Goal: Contribute content

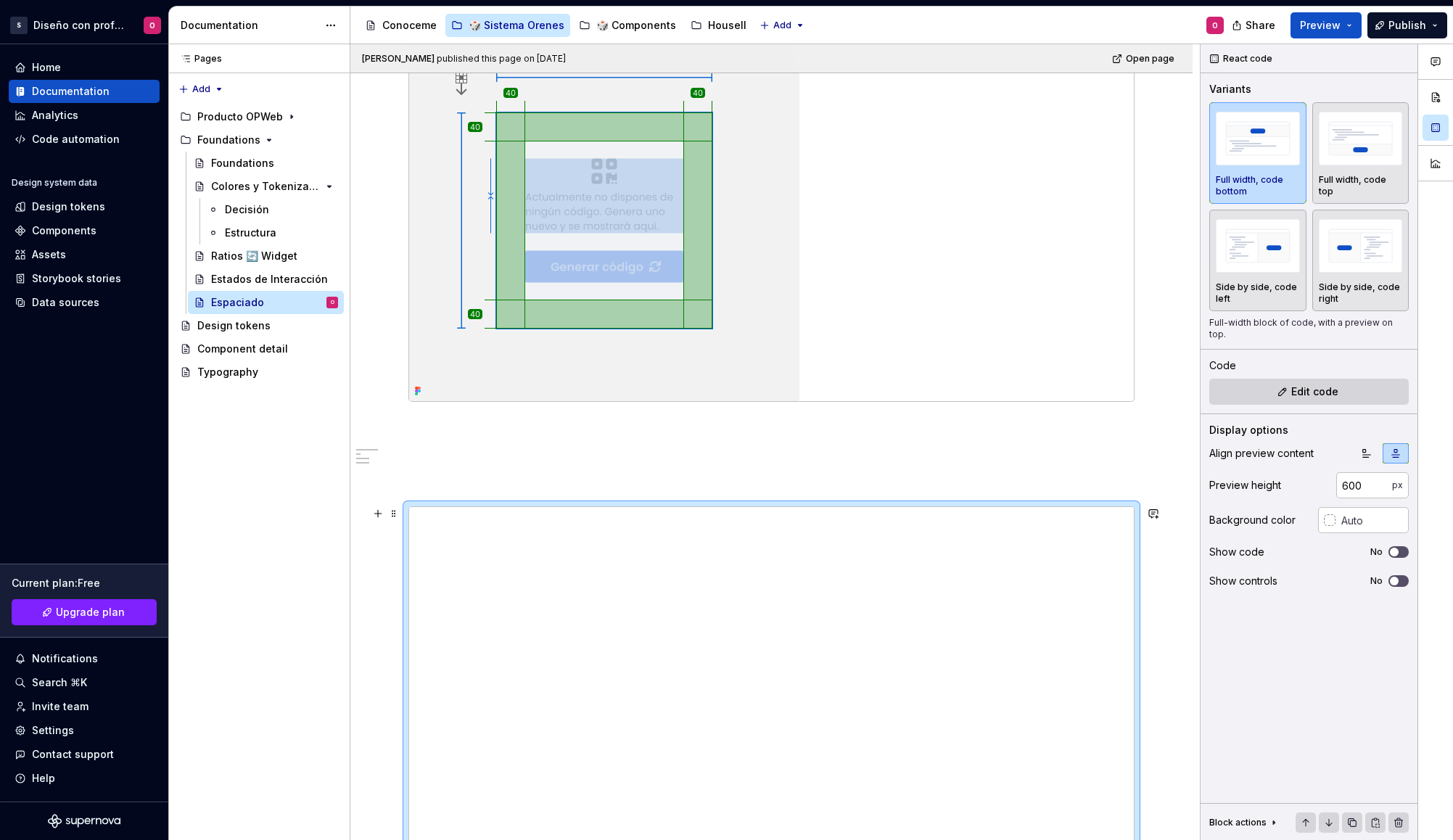
scroll to position [1874, 0]
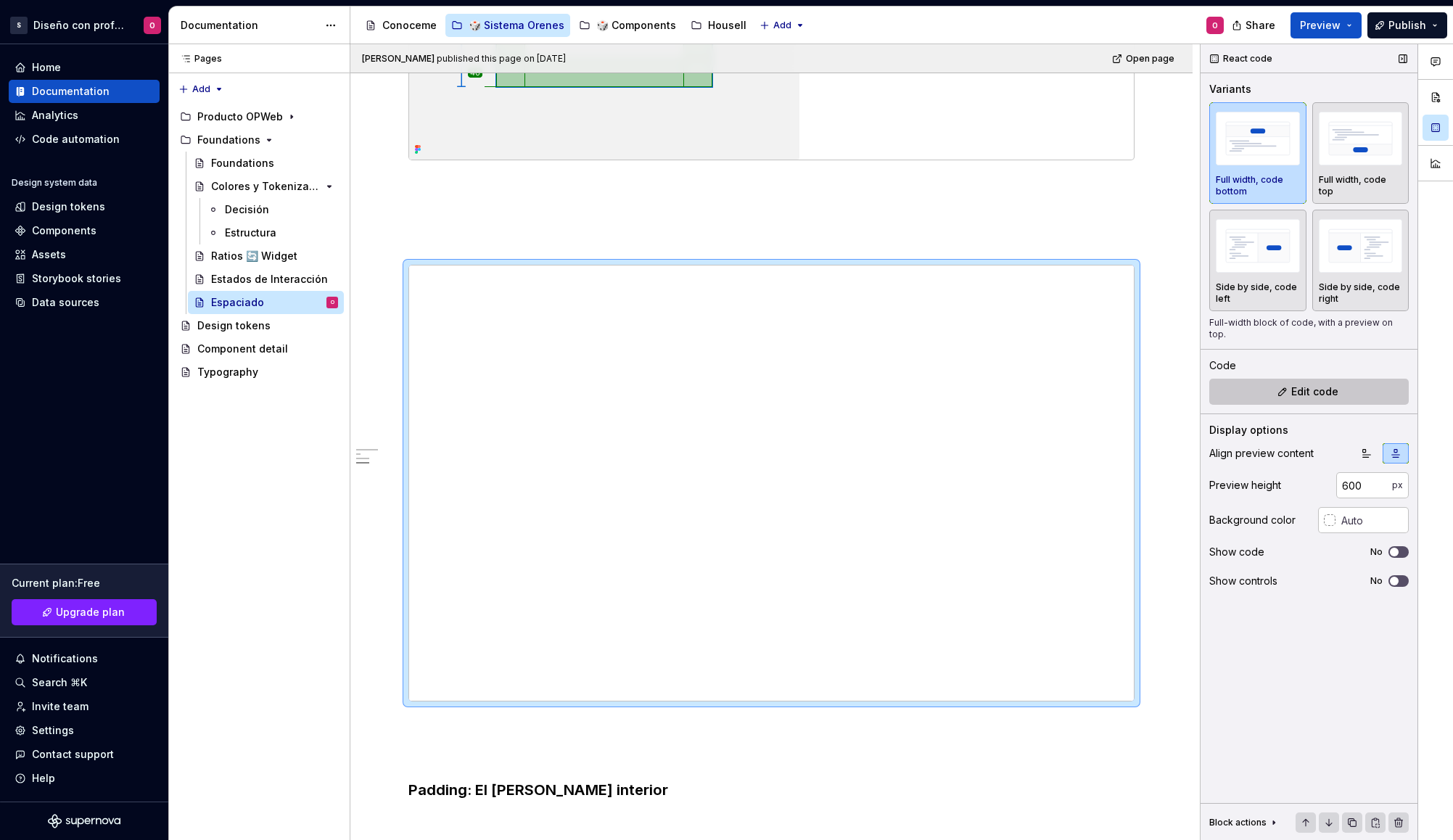
click at [1267, 384] on button "Edit code" at bounding box center [1309, 391] width 200 height 26
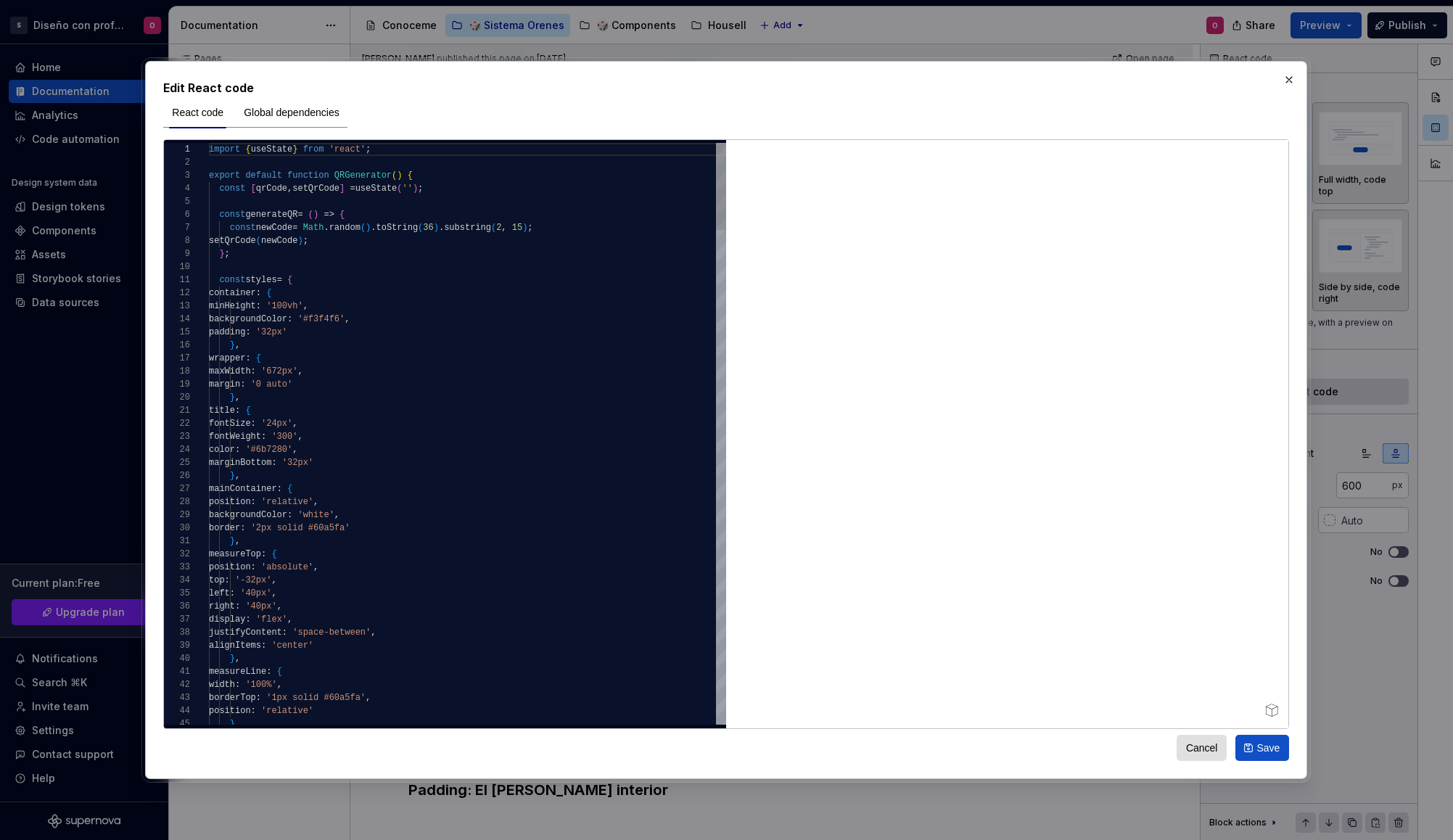
type textarea "*"
type textarea "**********"
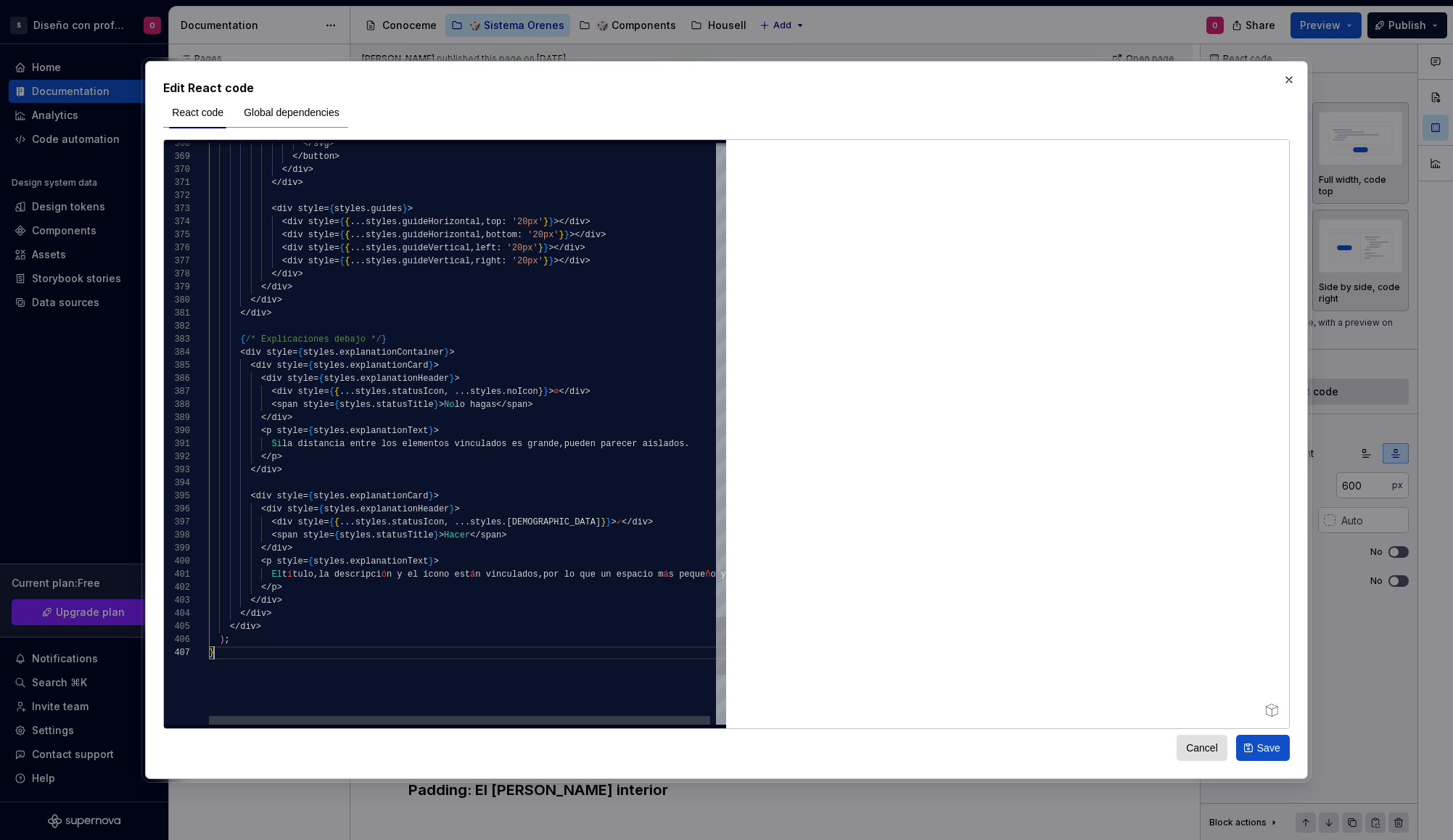
scroll to position [79, 5]
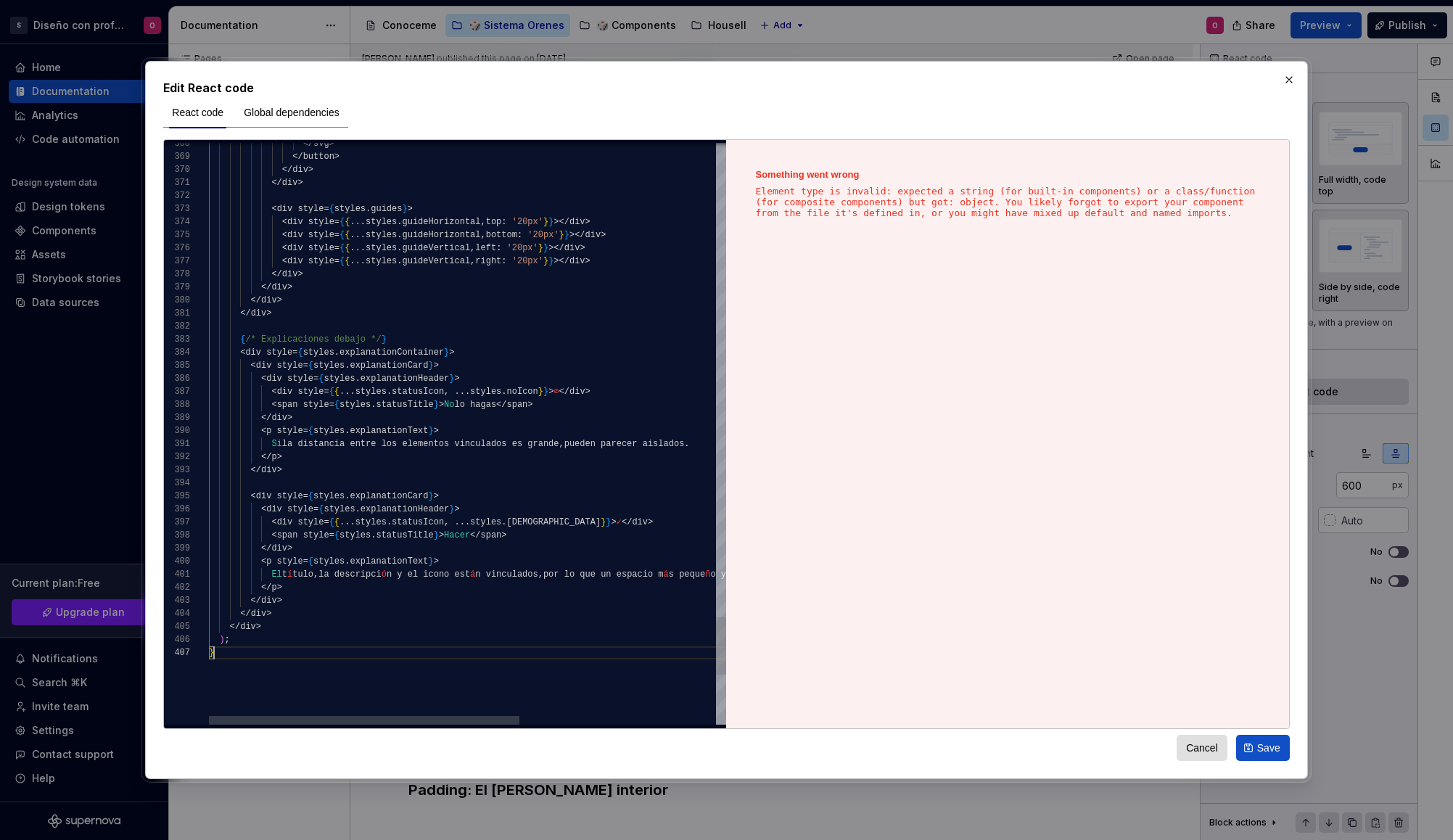
type textarea "**********"
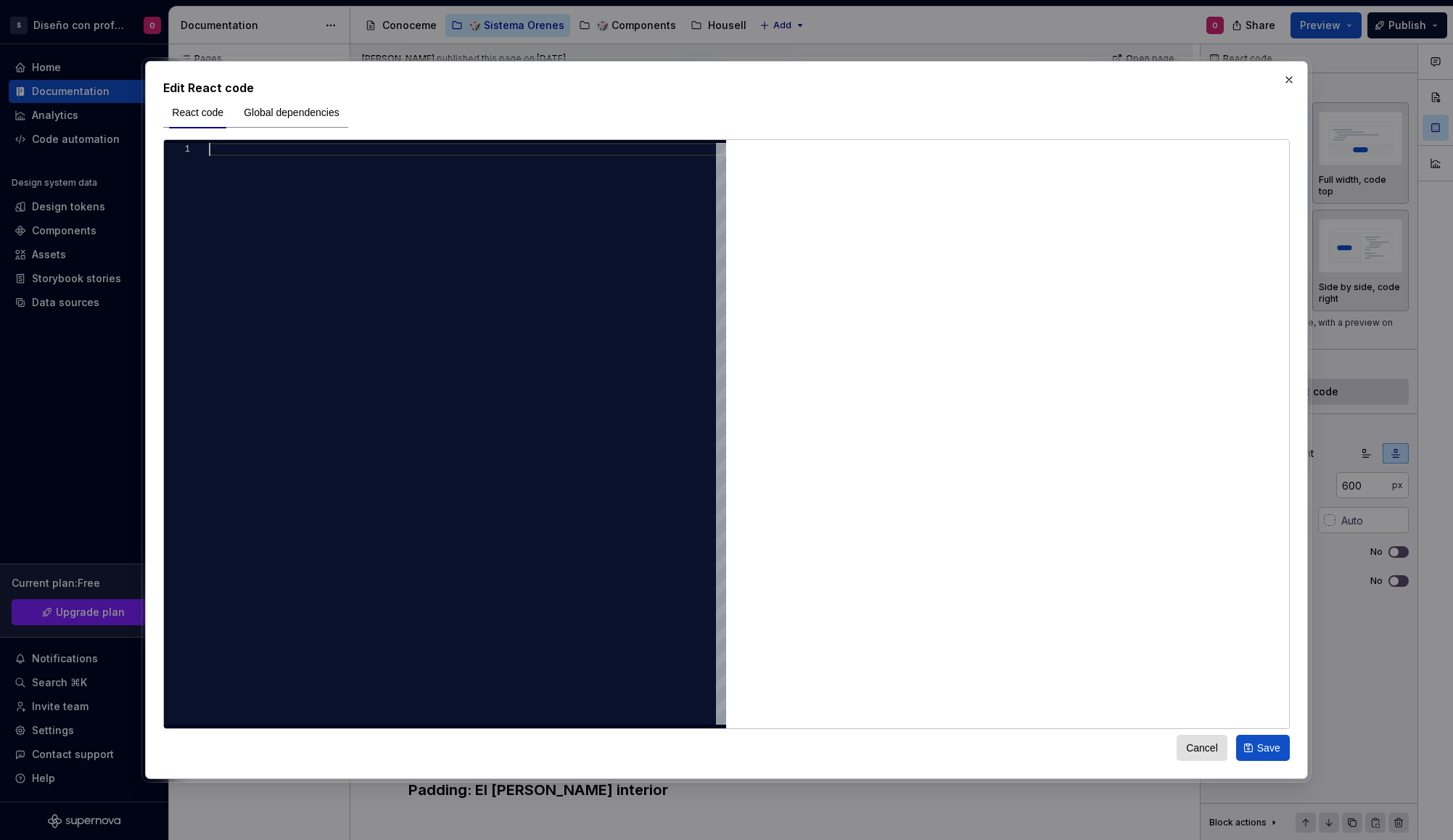
type textarea "**********"
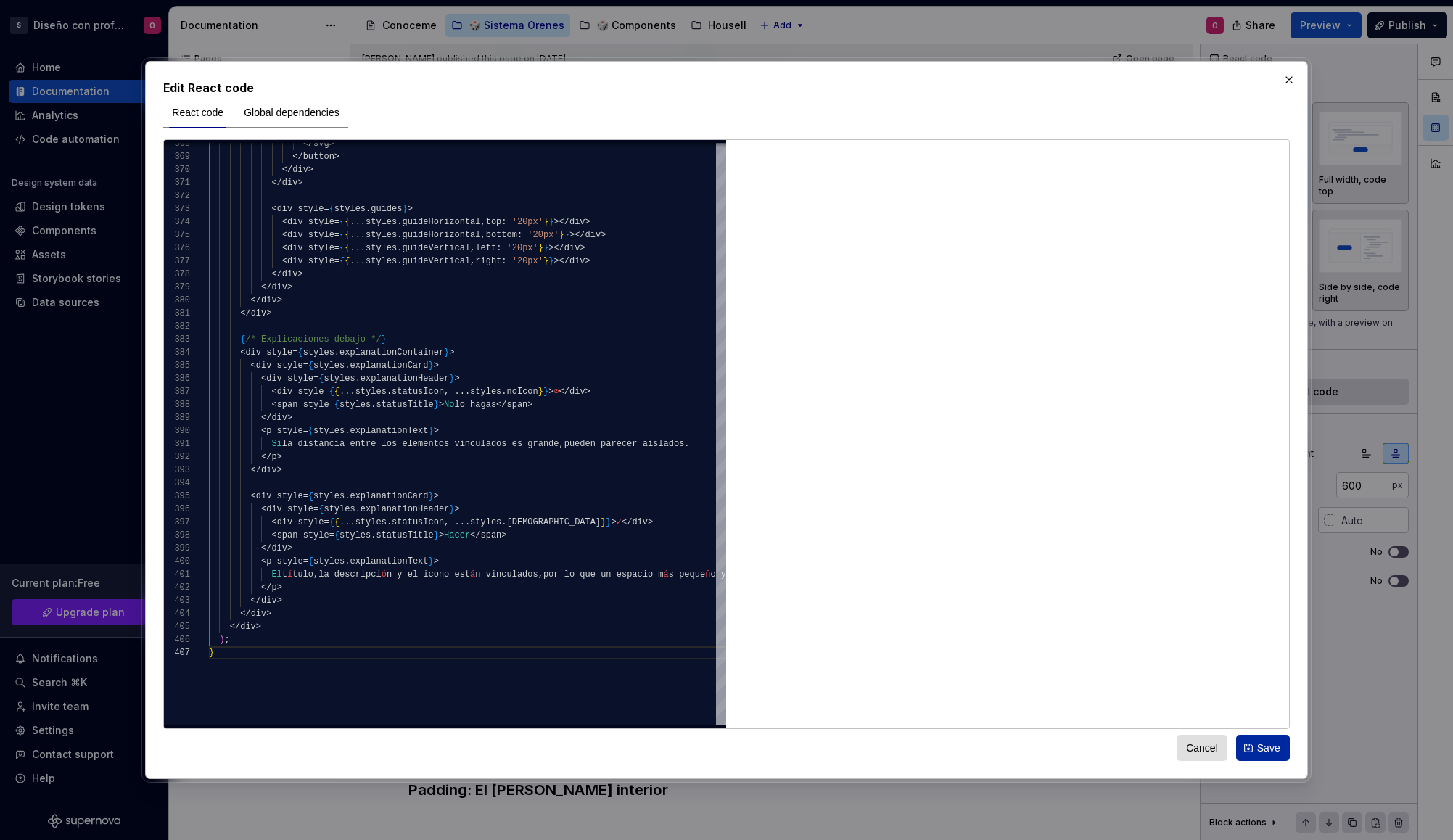
click at [1279, 754] on span "Save" at bounding box center [1269, 748] width 23 height 15
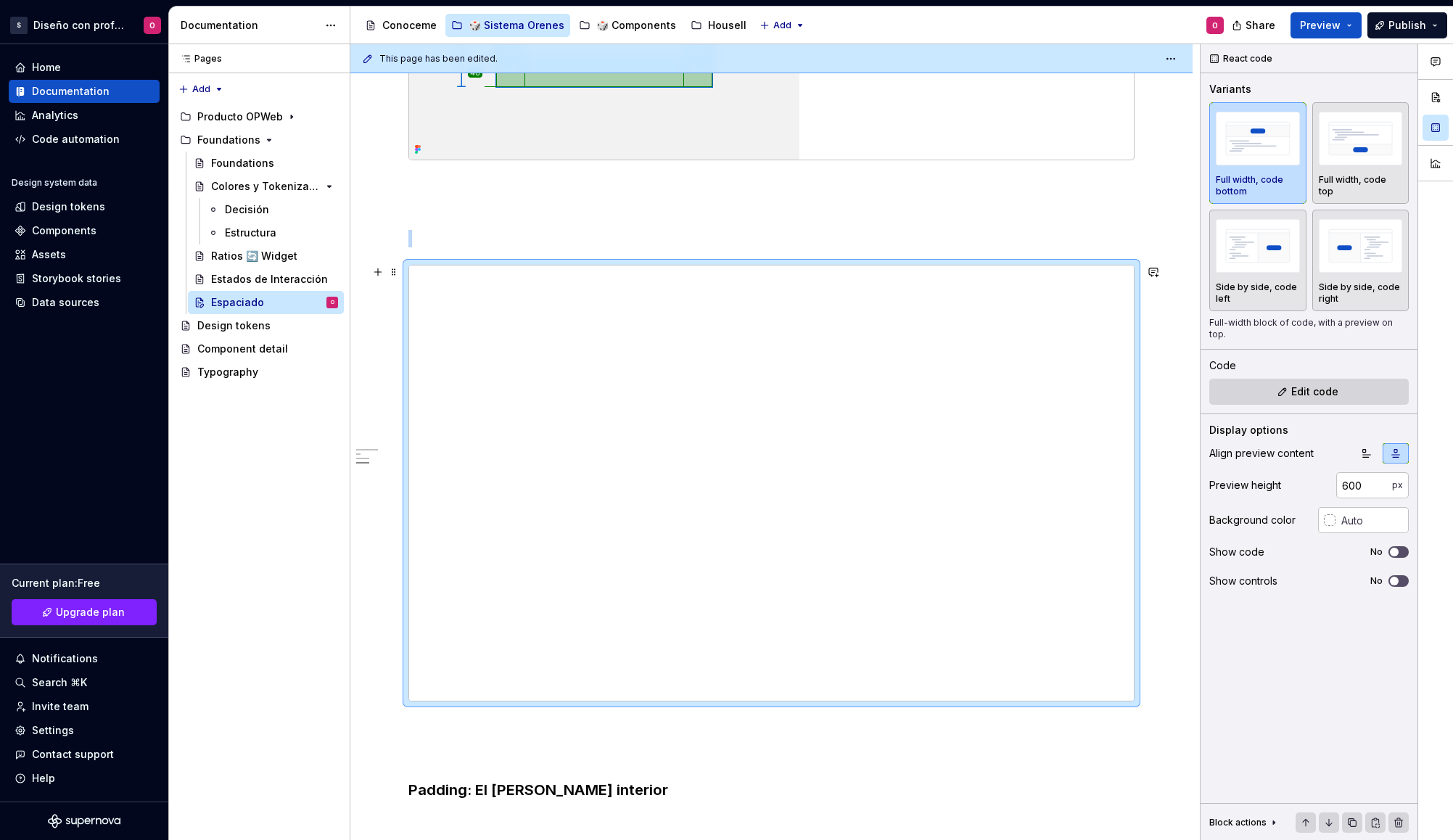
type textarea "*"
click at [722, 210] on p at bounding box center [772, 212] width 726 height 18
click at [856, 191] on p at bounding box center [772, 186] width 726 height 18
click at [919, 734] on p at bounding box center [772, 727] width 726 height 18
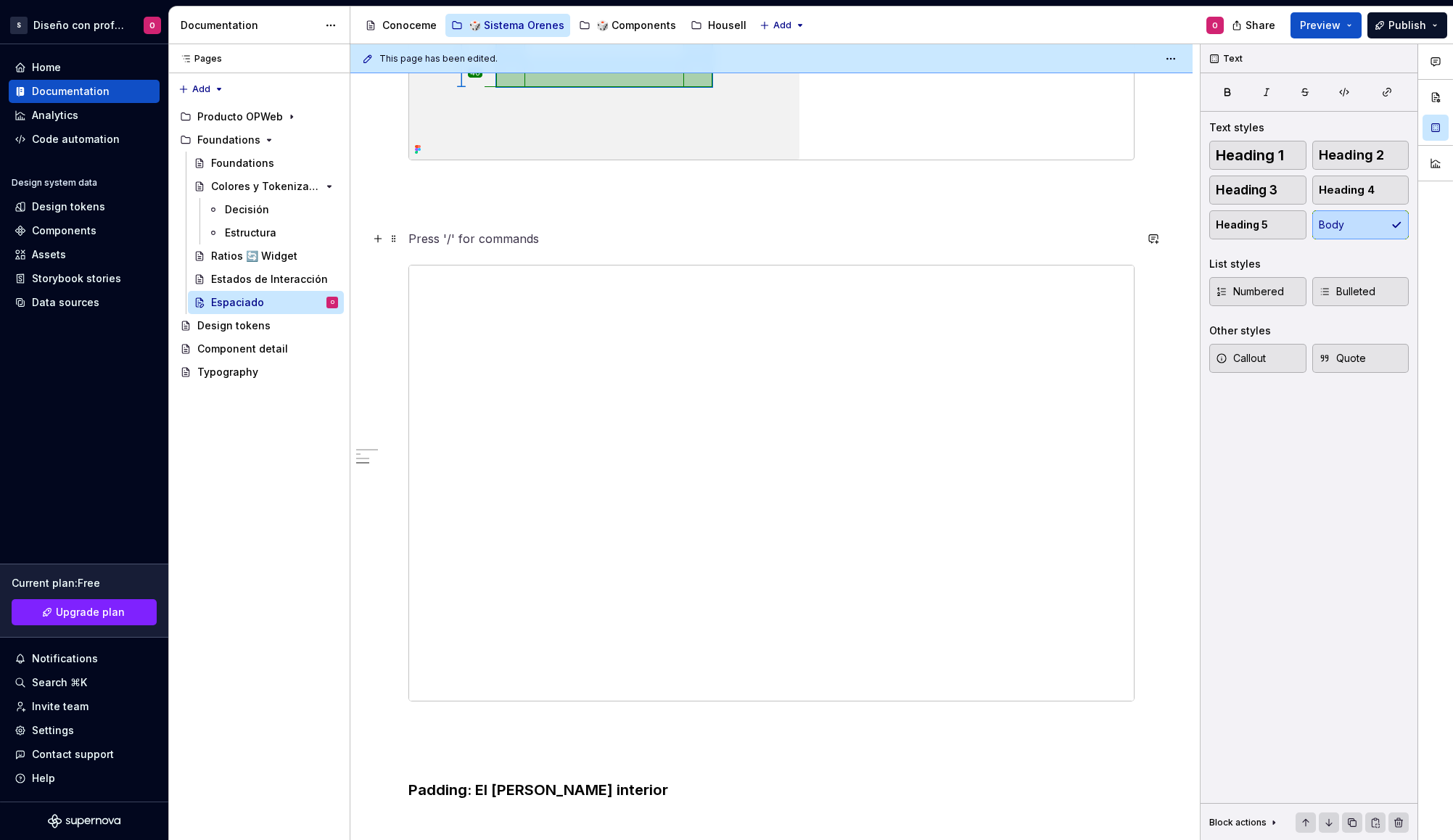
click at [1091, 245] on p at bounding box center [772, 238] width 726 height 18
click at [393, 271] on span at bounding box center [394, 272] width 12 height 20
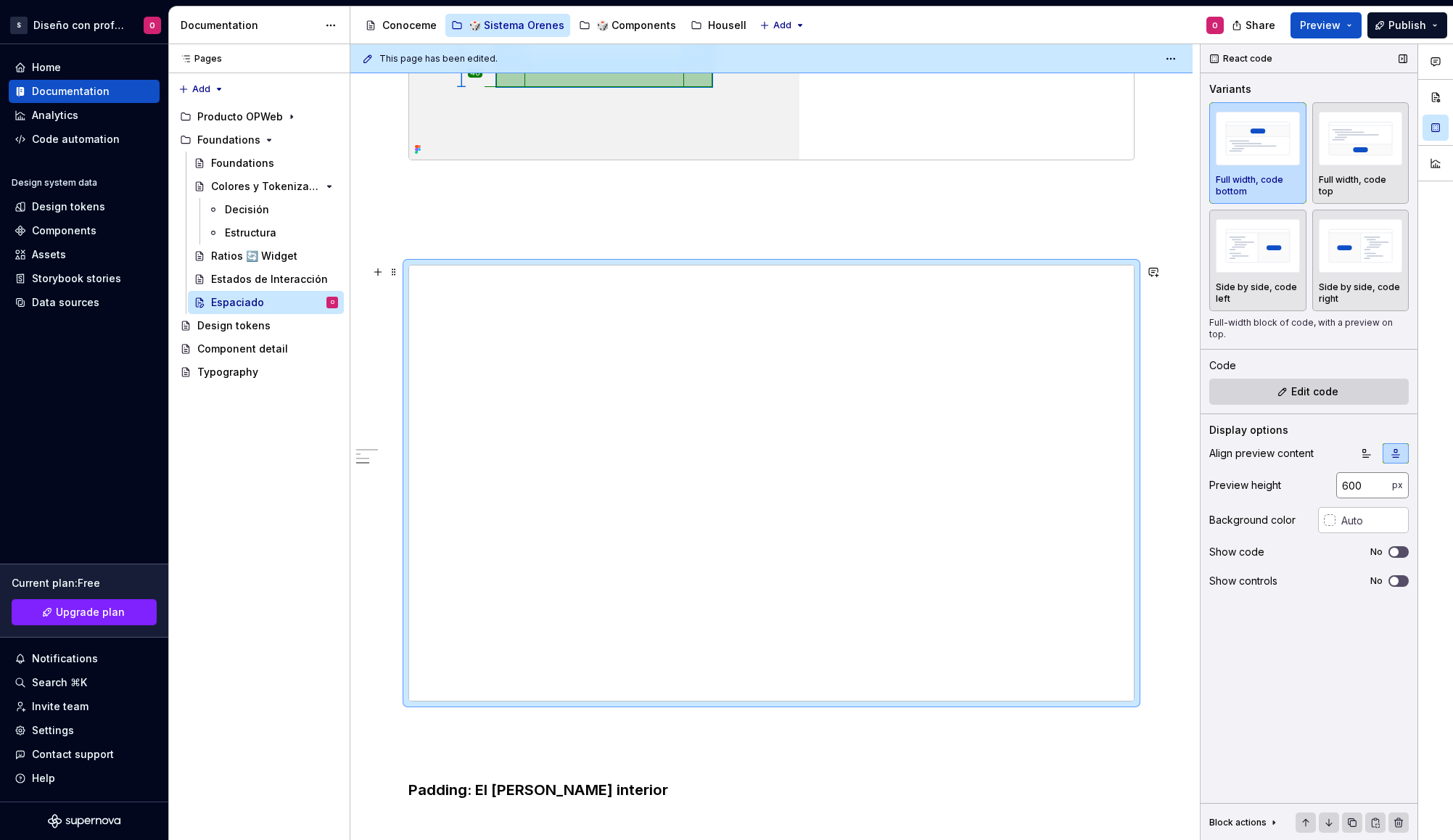
click at [1362, 472] on input "600" at bounding box center [1364, 486] width 55 height 26
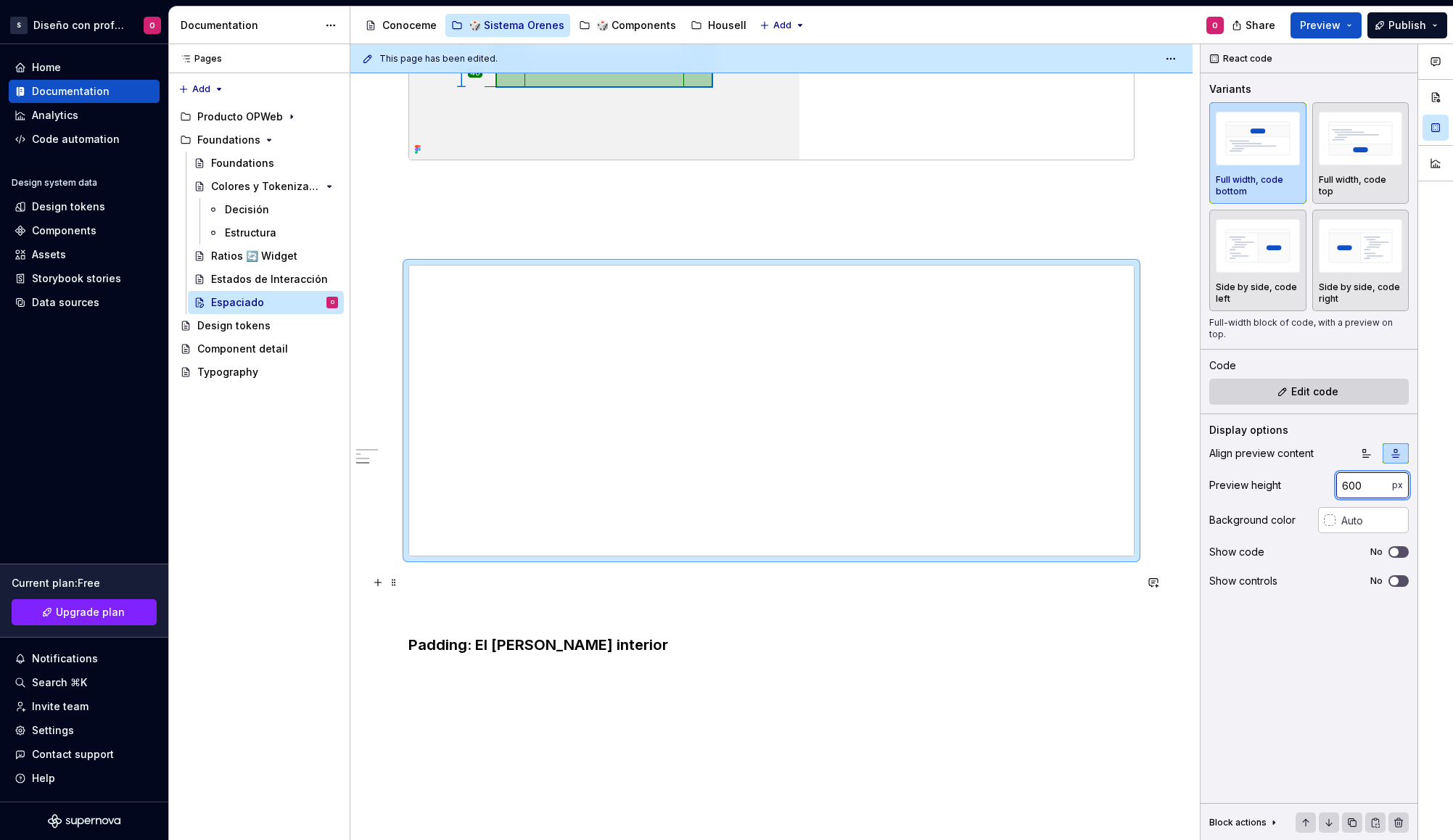
type input "600"
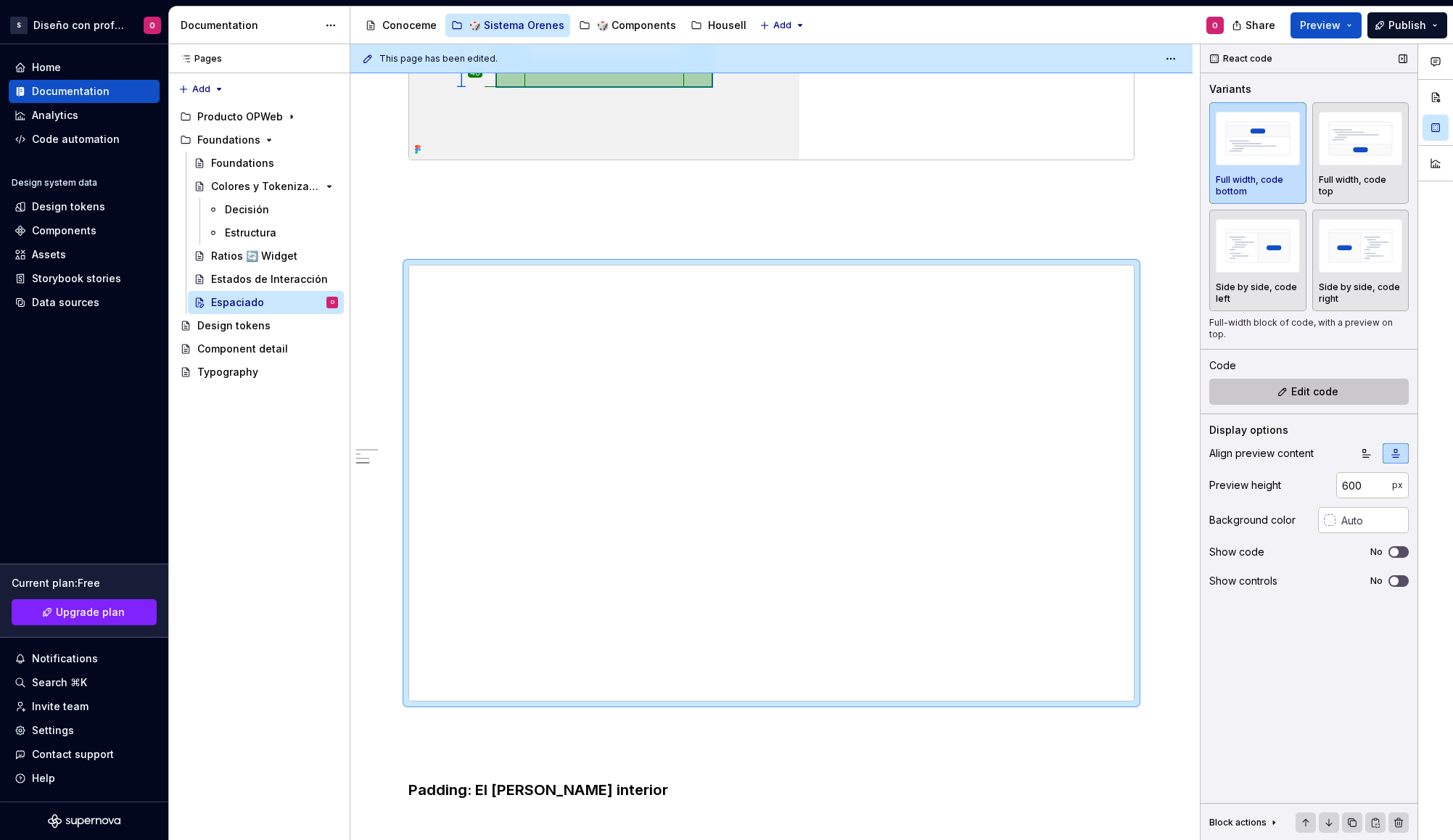
click at [1281, 378] on button "Edit code" at bounding box center [1309, 391] width 200 height 26
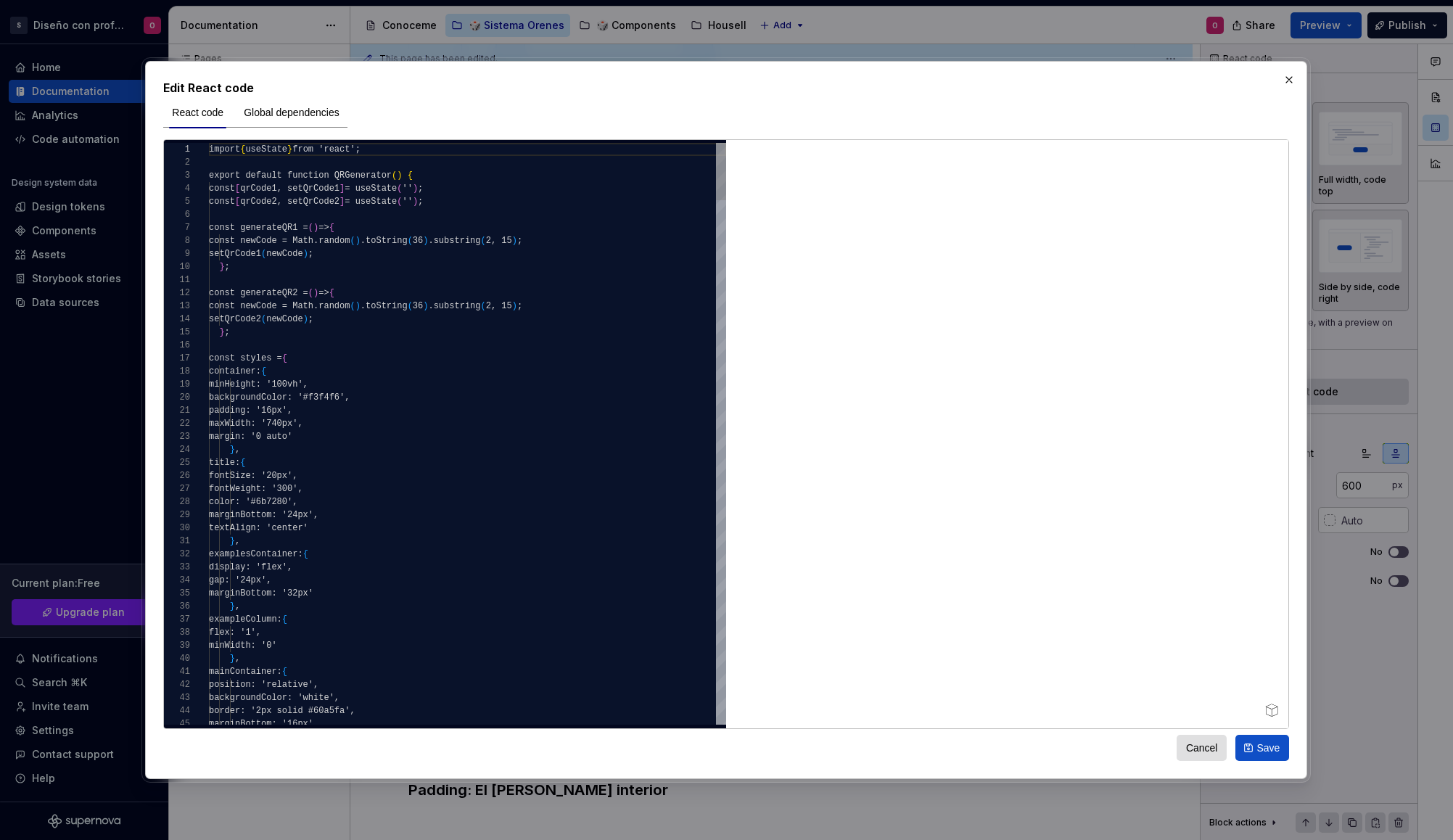
type textarea "*"
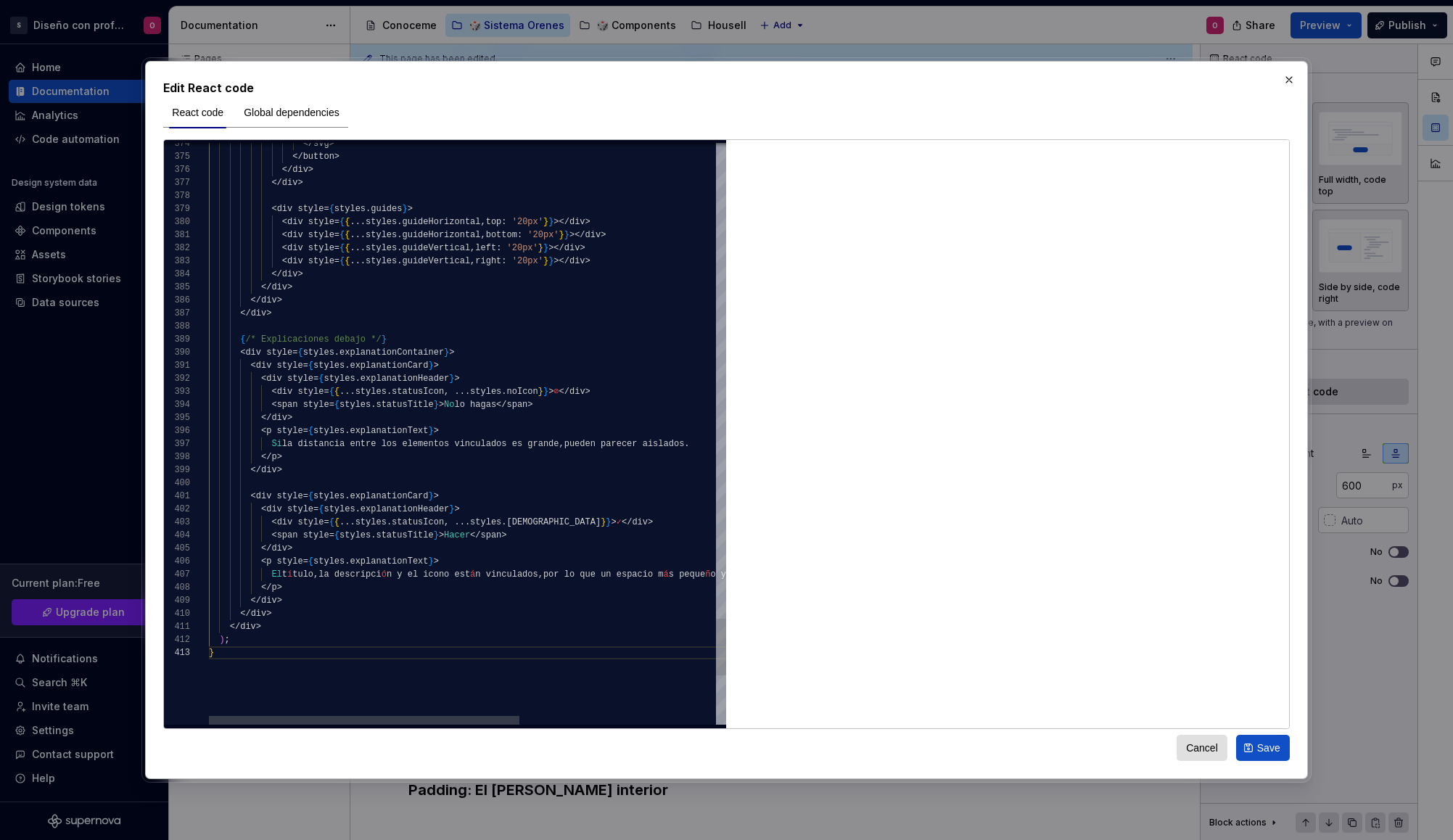
scroll to position [66, 230]
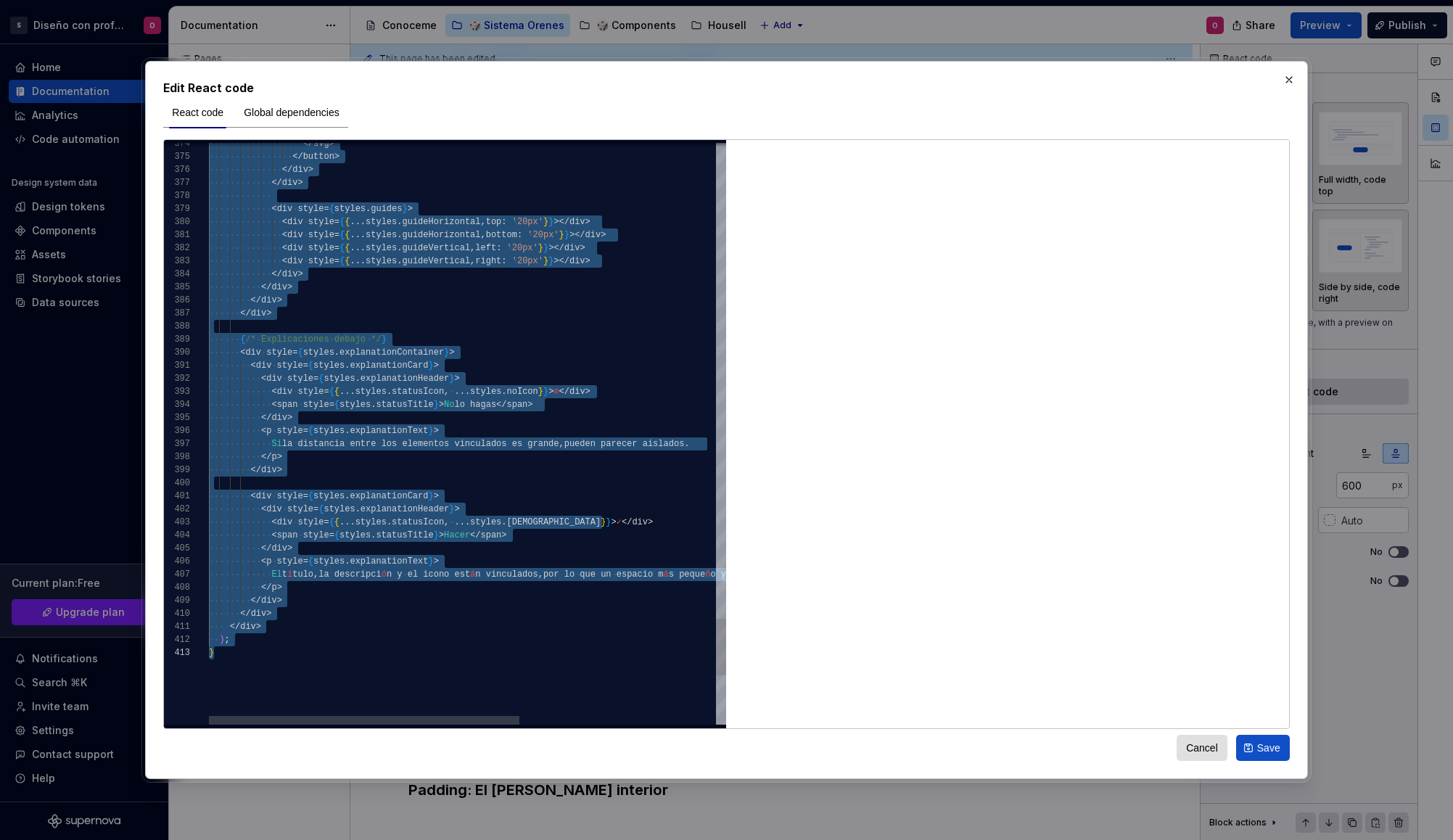
type textarea "****** **** *"
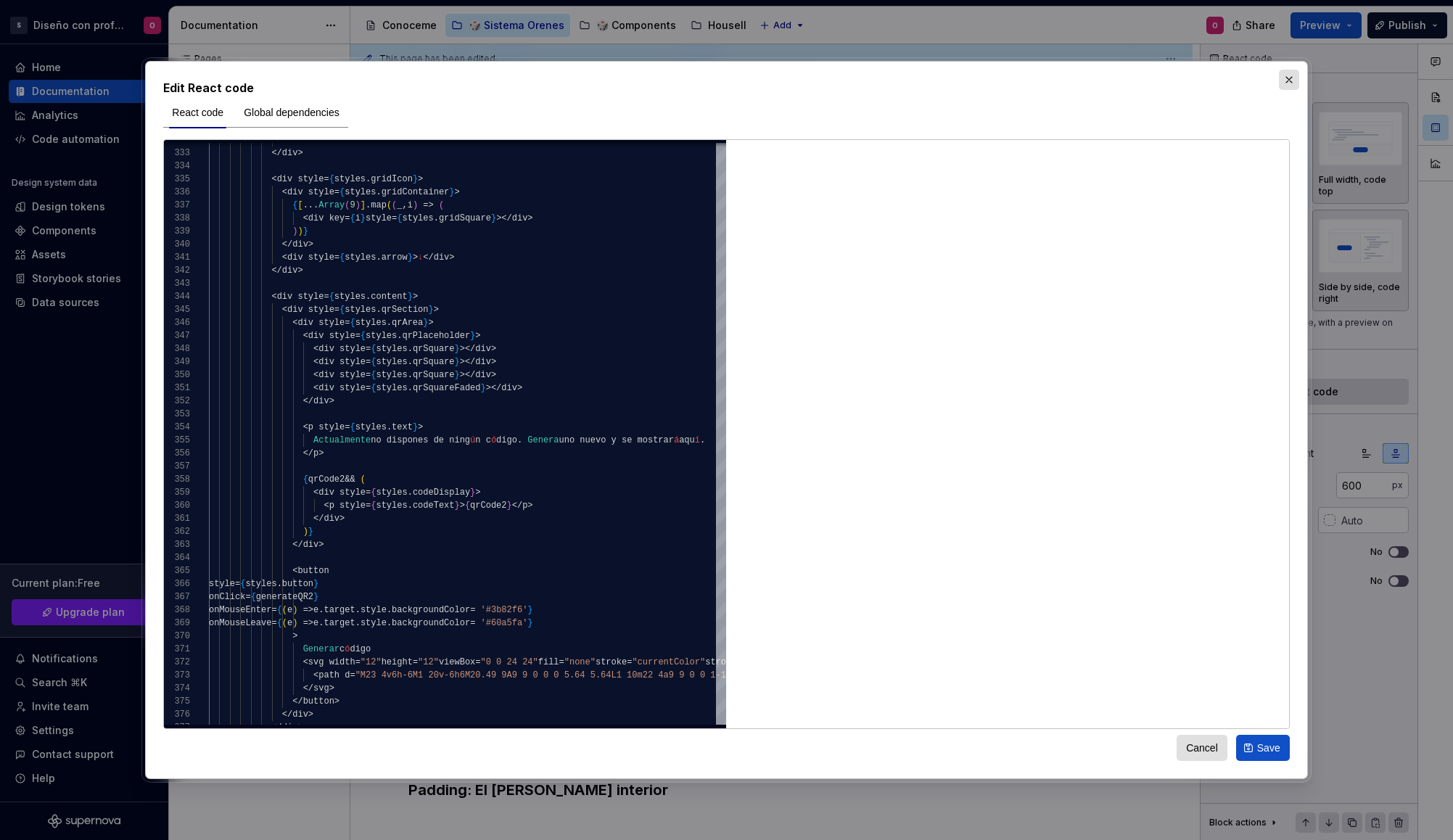
click at [1300, 75] on div "Edit React code React code Global dependencies 374 375 376 377 373 372 368 369 …" at bounding box center [726, 420] width 1162 height 718
click at [1292, 76] on button "button" at bounding box center [1289, 79] width 20 height 20
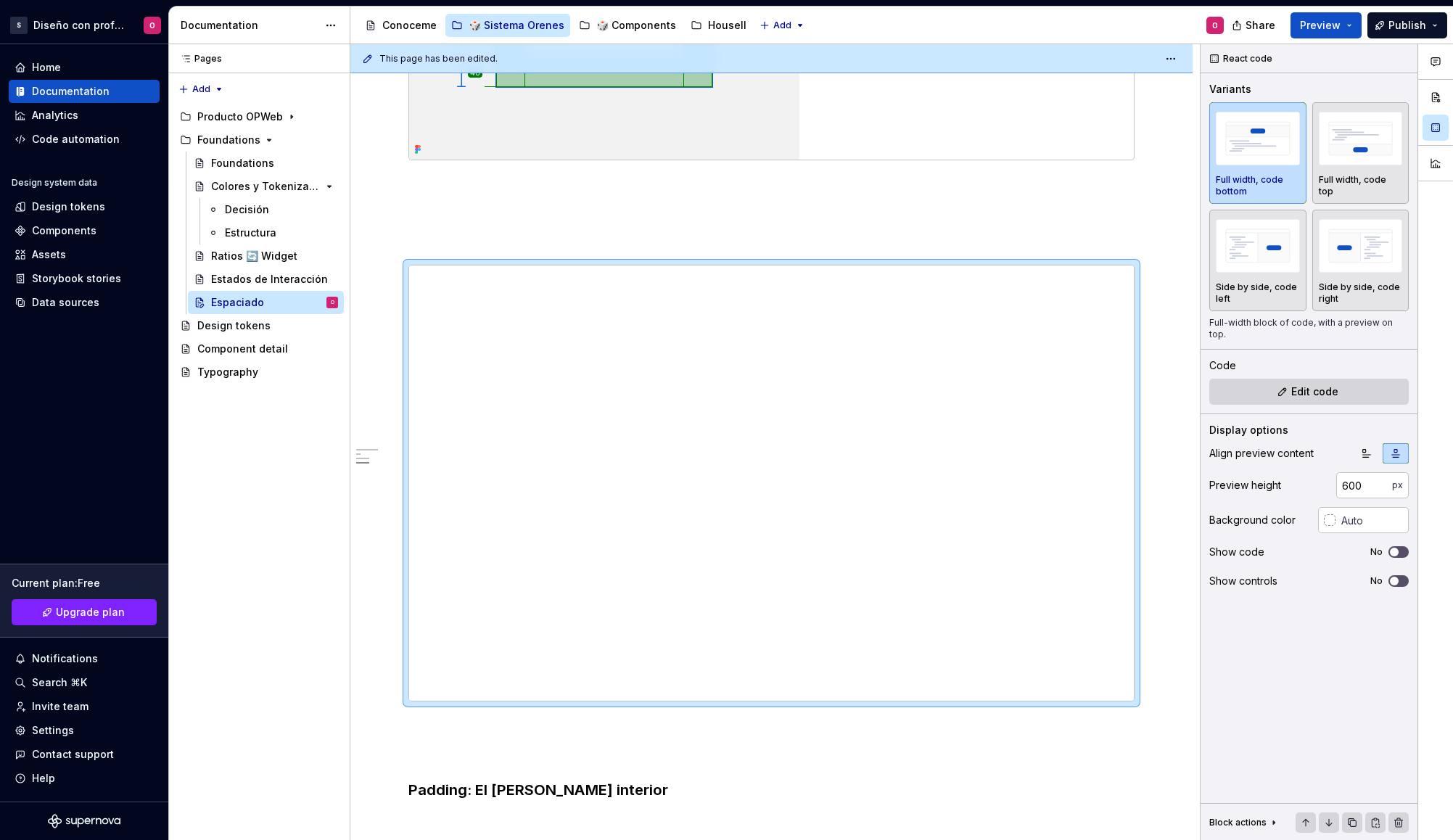
type textarea "*"
click at [1350, 378] on button "Edit code" at bounding box center [1309, 391] width 200 height 26
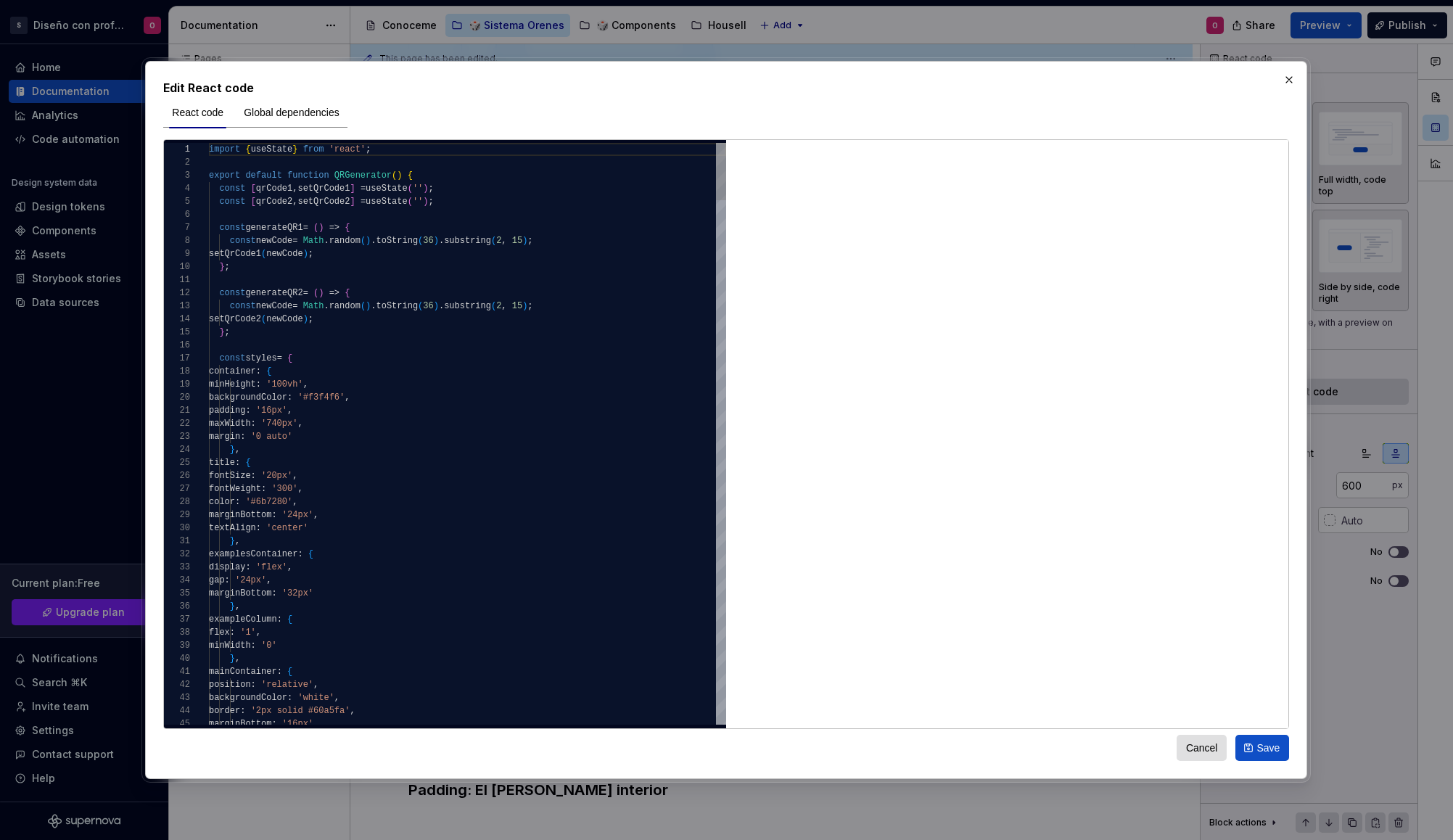
type textarea "**********"
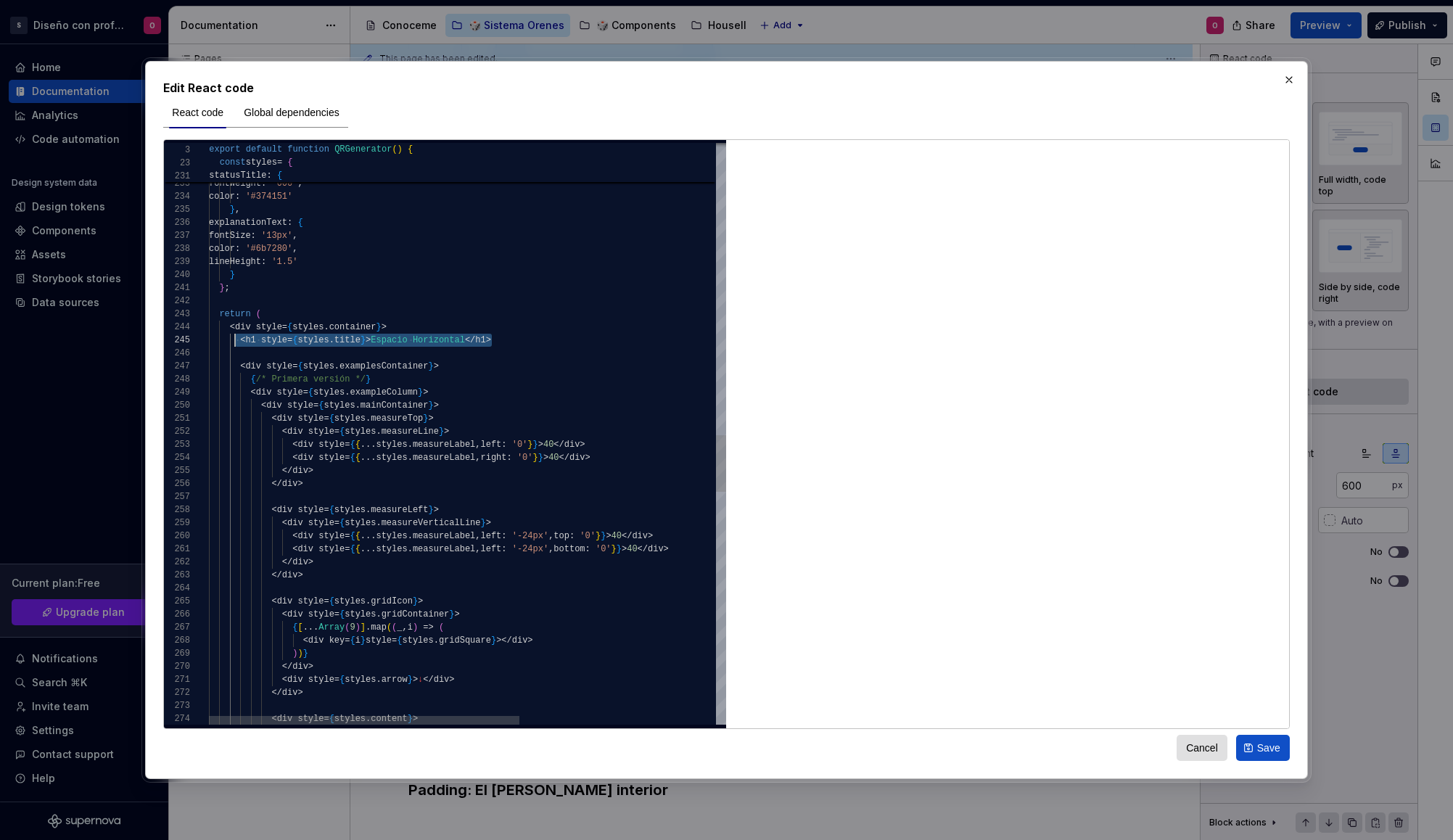
scroll to position [52, 26]
drag, startPoint x: 522, startPoint y: 337, endPoint x: 235, endPoint y: 341, distance: 287.0
click at [235, 341] on div "< div style = { styles . content } > < div style = { styles . measureTop } > < …" at bounding box center [631, 128] width 843 height 5961
type textarea "**********"
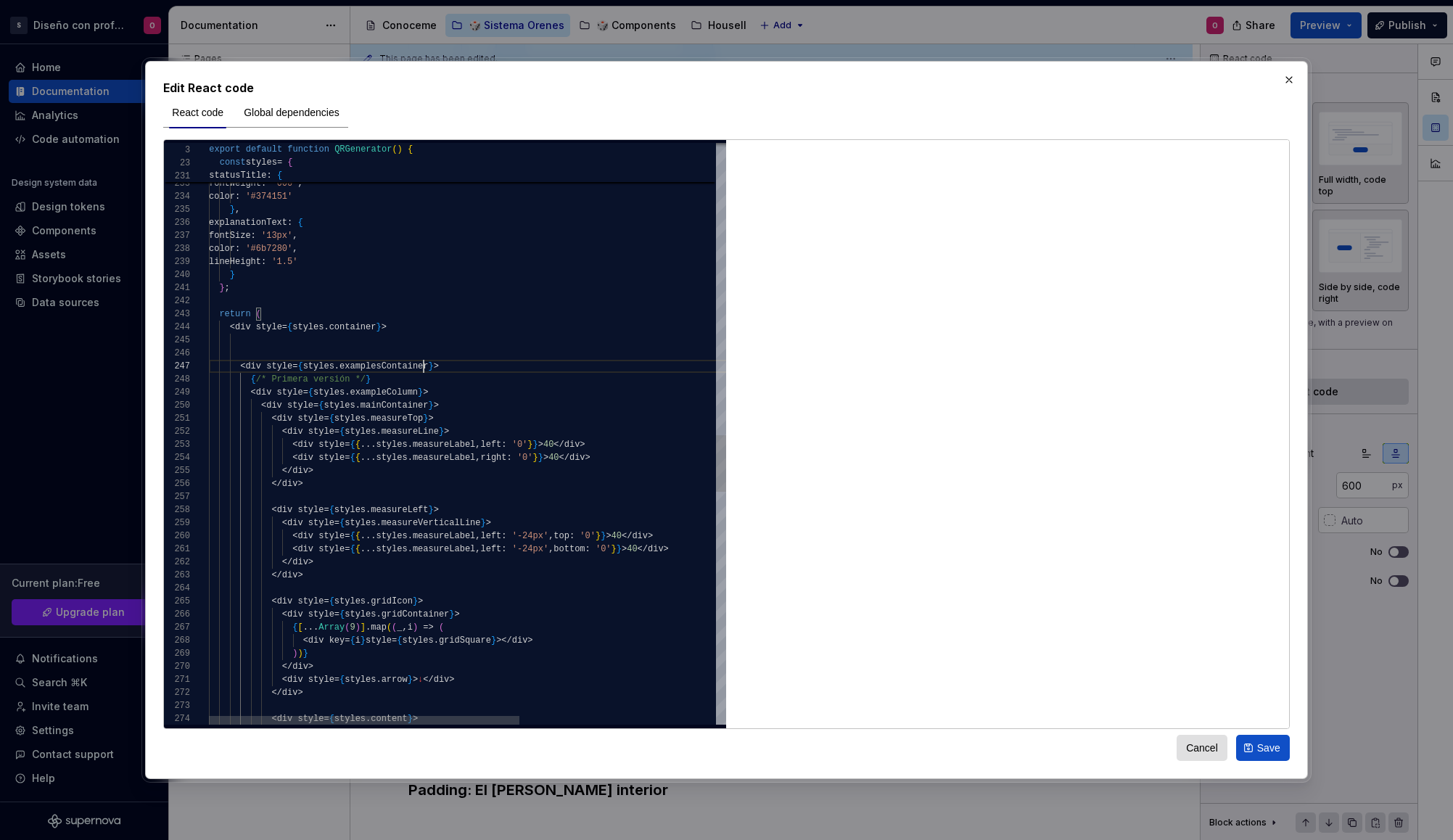
click at [424, 363] on div "< div style = { styles . content } > < div style = { styles . measureTop } > < …" at bounding box center [631, 128] width 843 height 5961
click at [412, 351] on div "< div style = { styles . content } > < div style = { styles . measureTop } > < …" at bounding box center [631, 128] width 843 height 5961
click at [1262, 751] on span "Save" at bounding box center [1269, 748] width 23 height 15
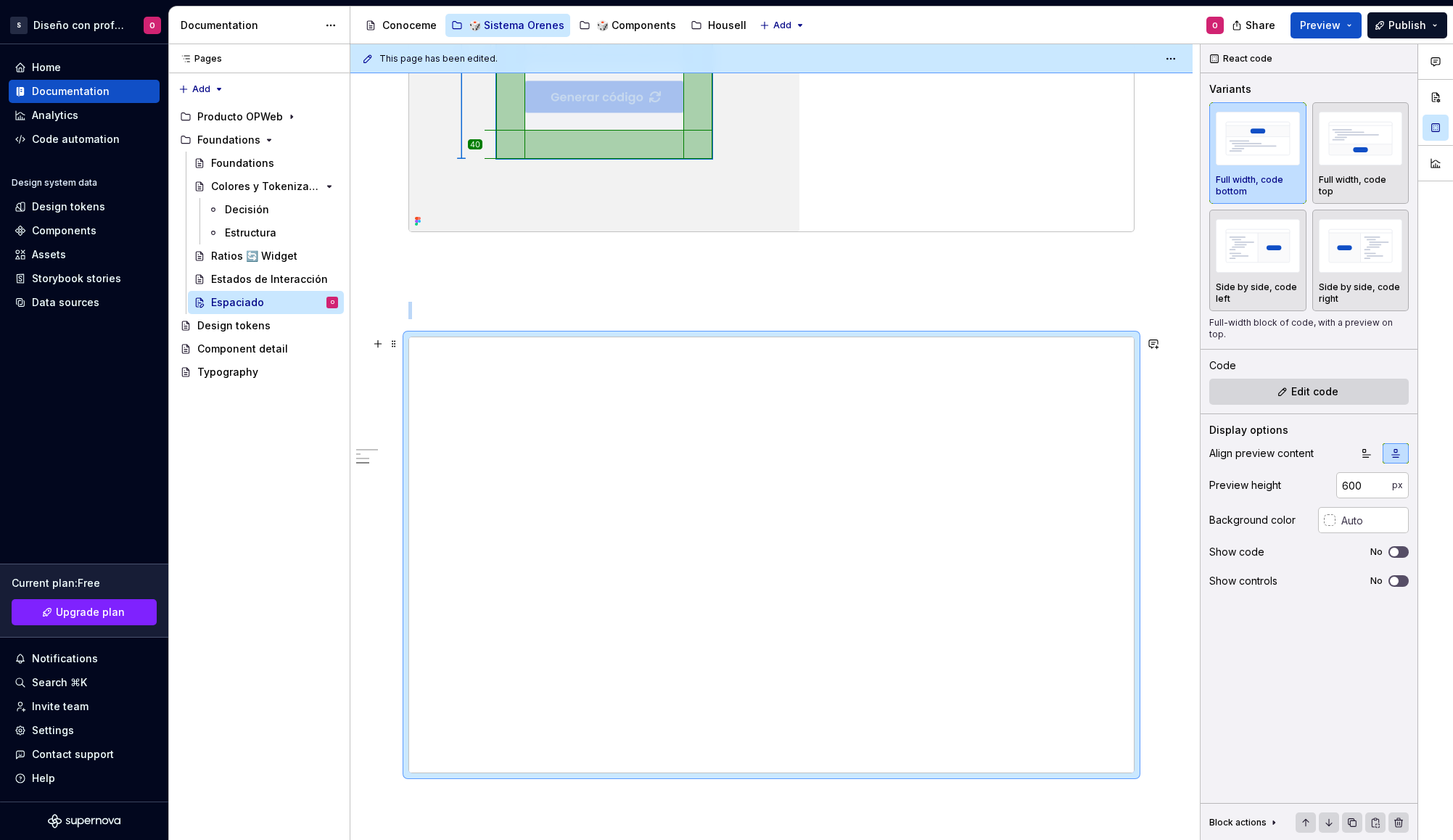
scroll to position [1728, 0]
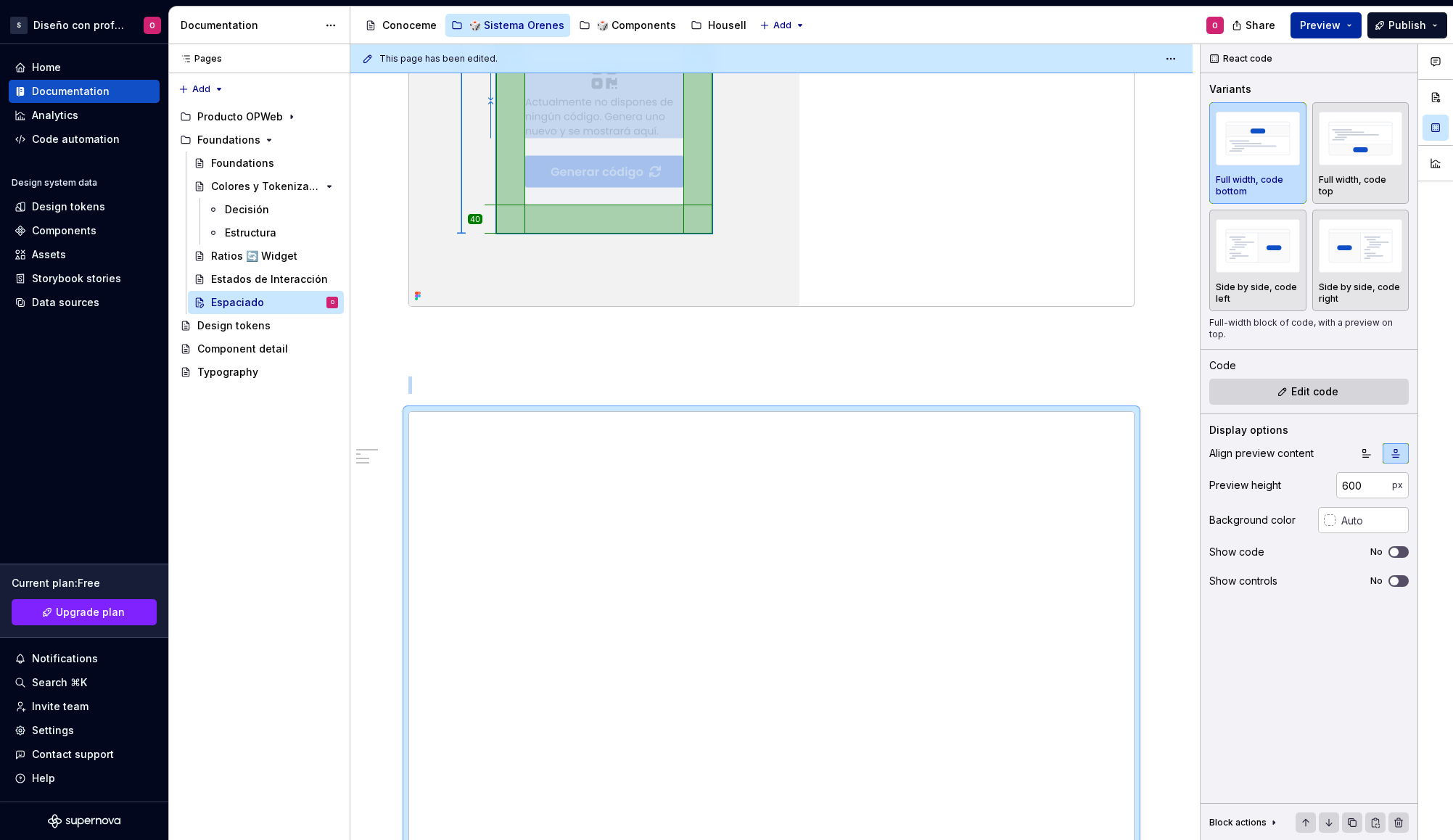
click at [1337, 28] on span "Preview" at bounding box center [1320, 25] width 41 height 15
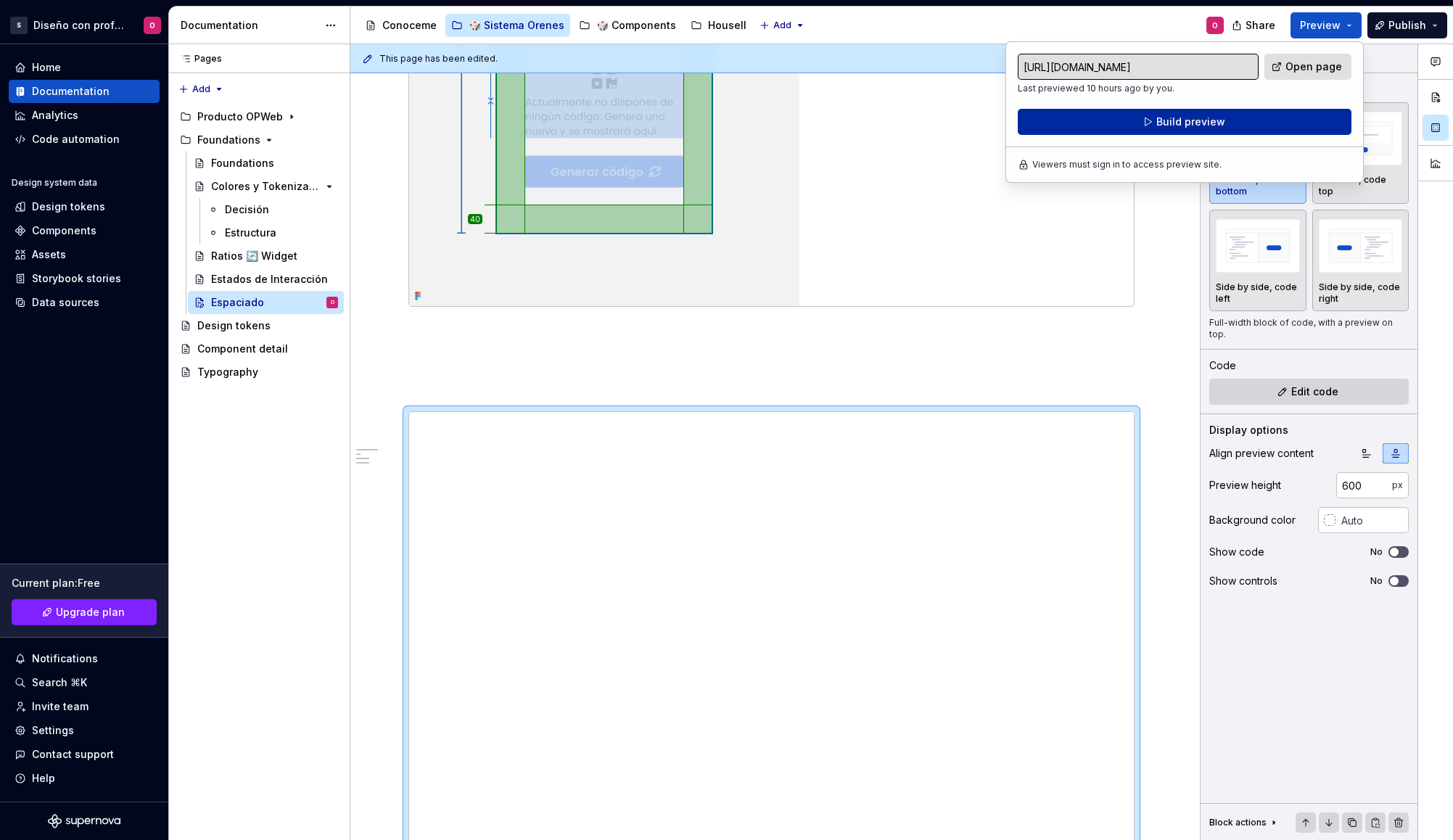
click at [1276, 120] on button "Build preview" at bounding box center [1184, 122] width 334 height 26
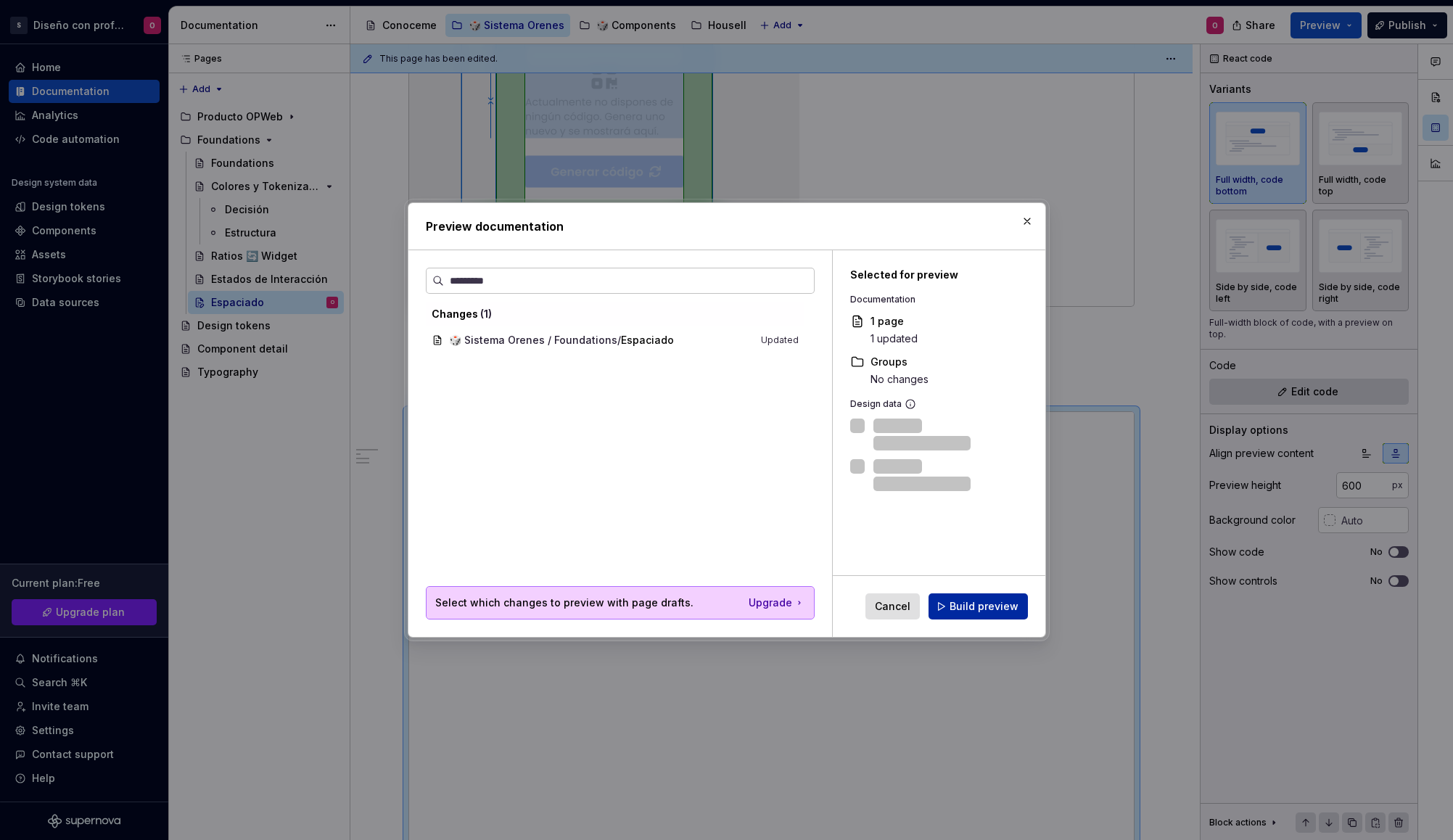
click at [959, 610] on span "Build preview" at bounding box center [984, 606] width 69 height 15
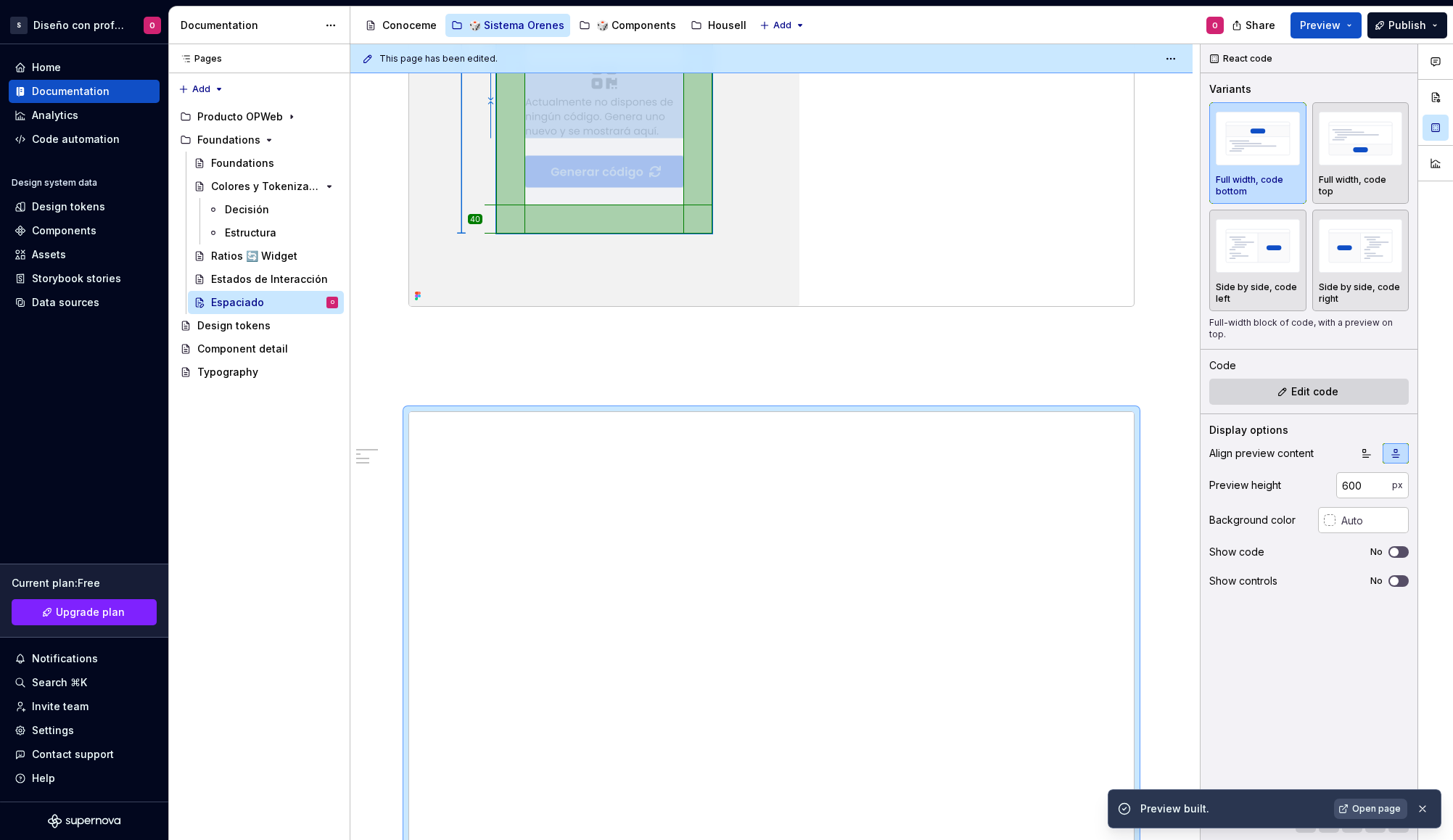
click at [1342, 811] on link "Open page" at bounding box center [1371, 808] width 73 height 20
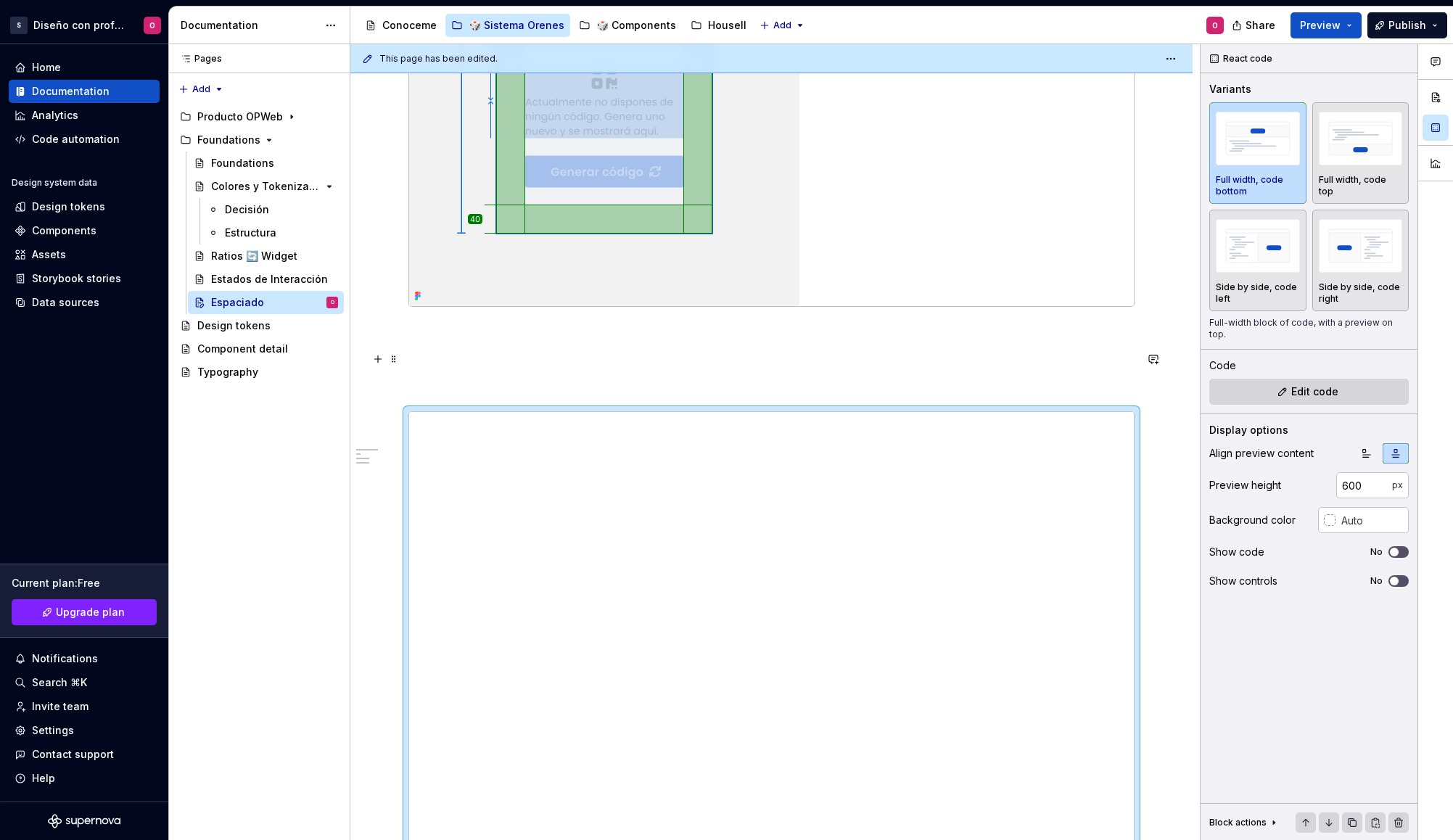
scroll to position [1746, 0]
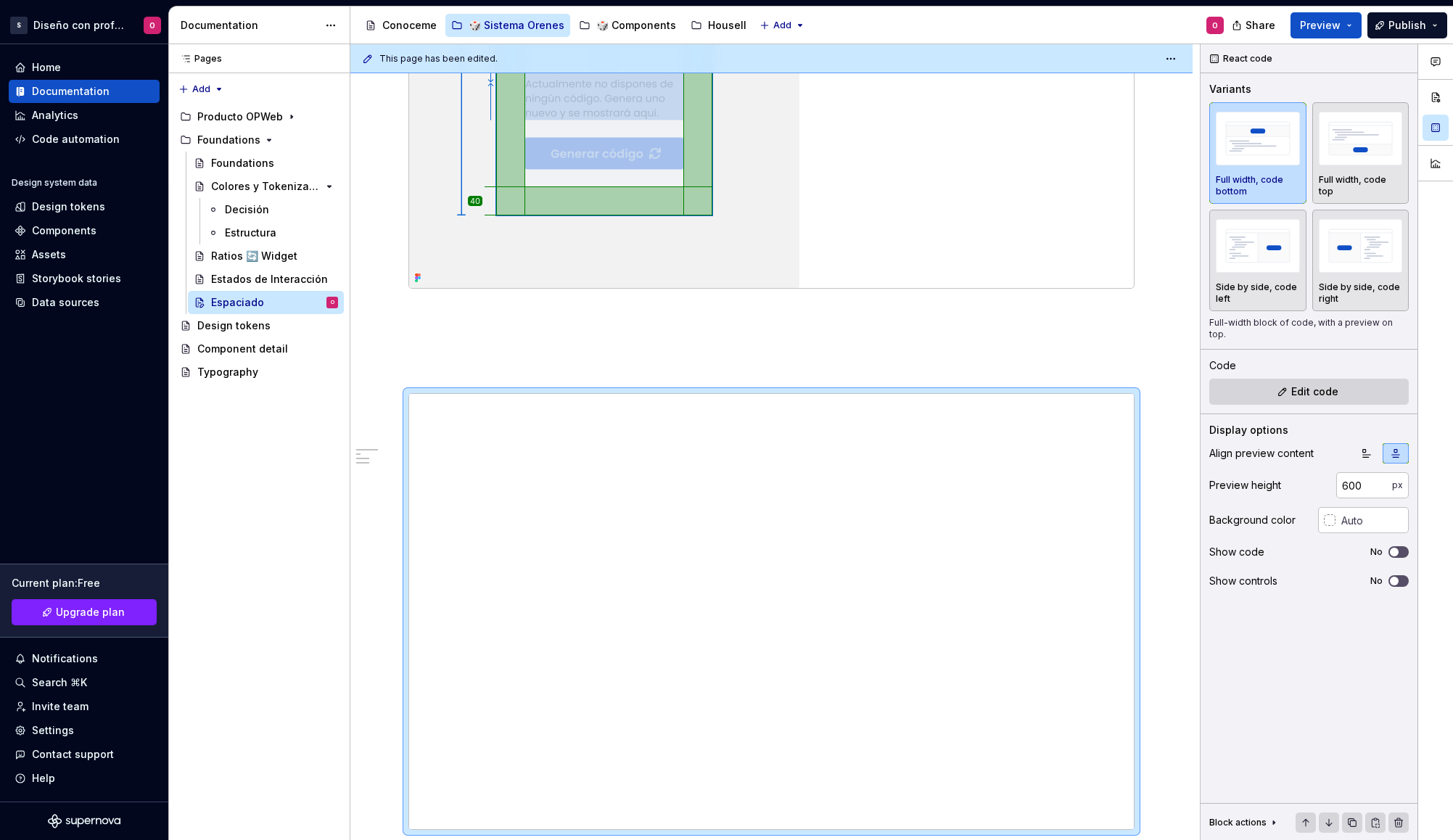
type textarea "*"
